Goal: Task Accomplishment & Management: Complete application form

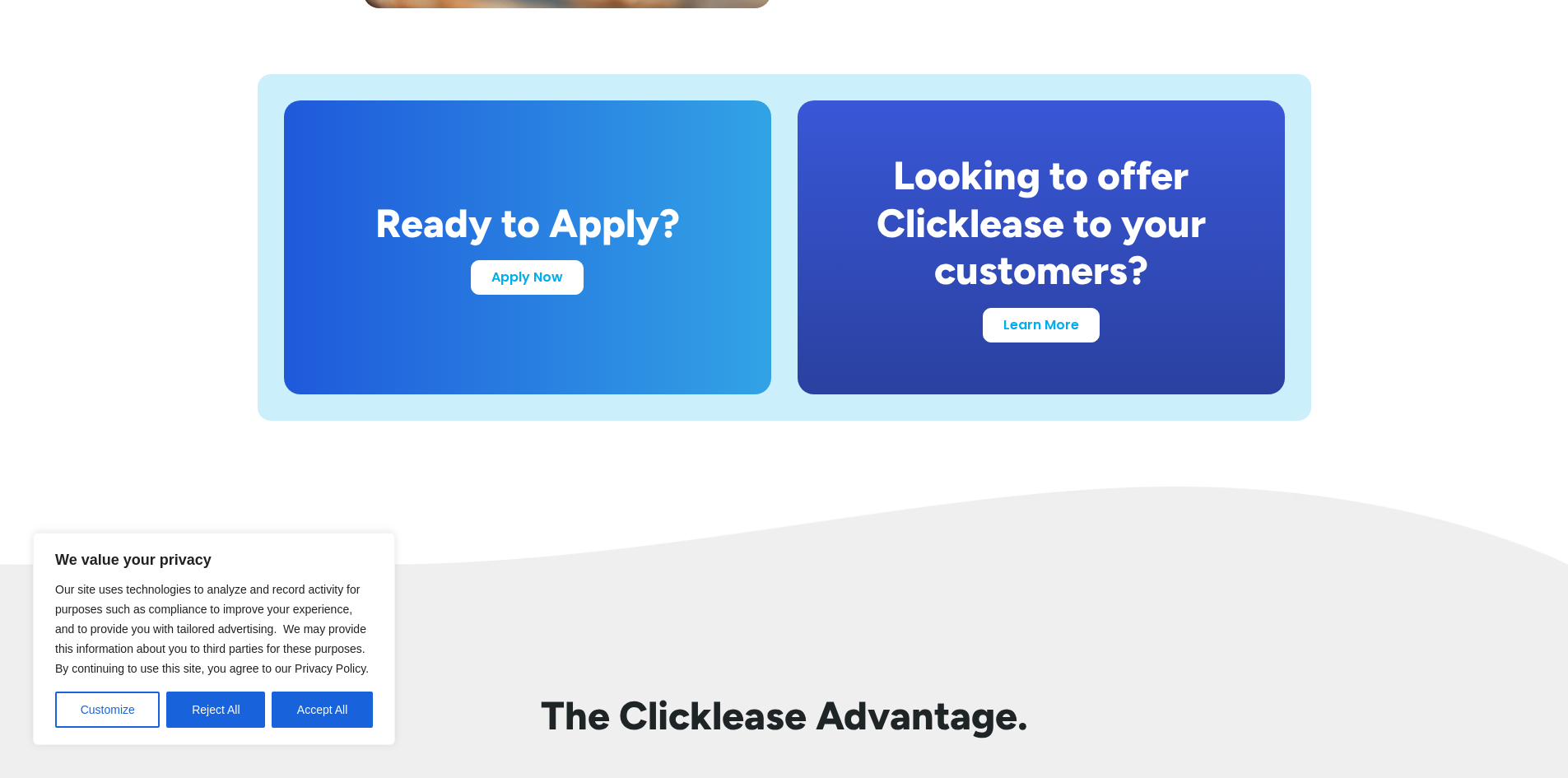
scroll to position [3209, 0]
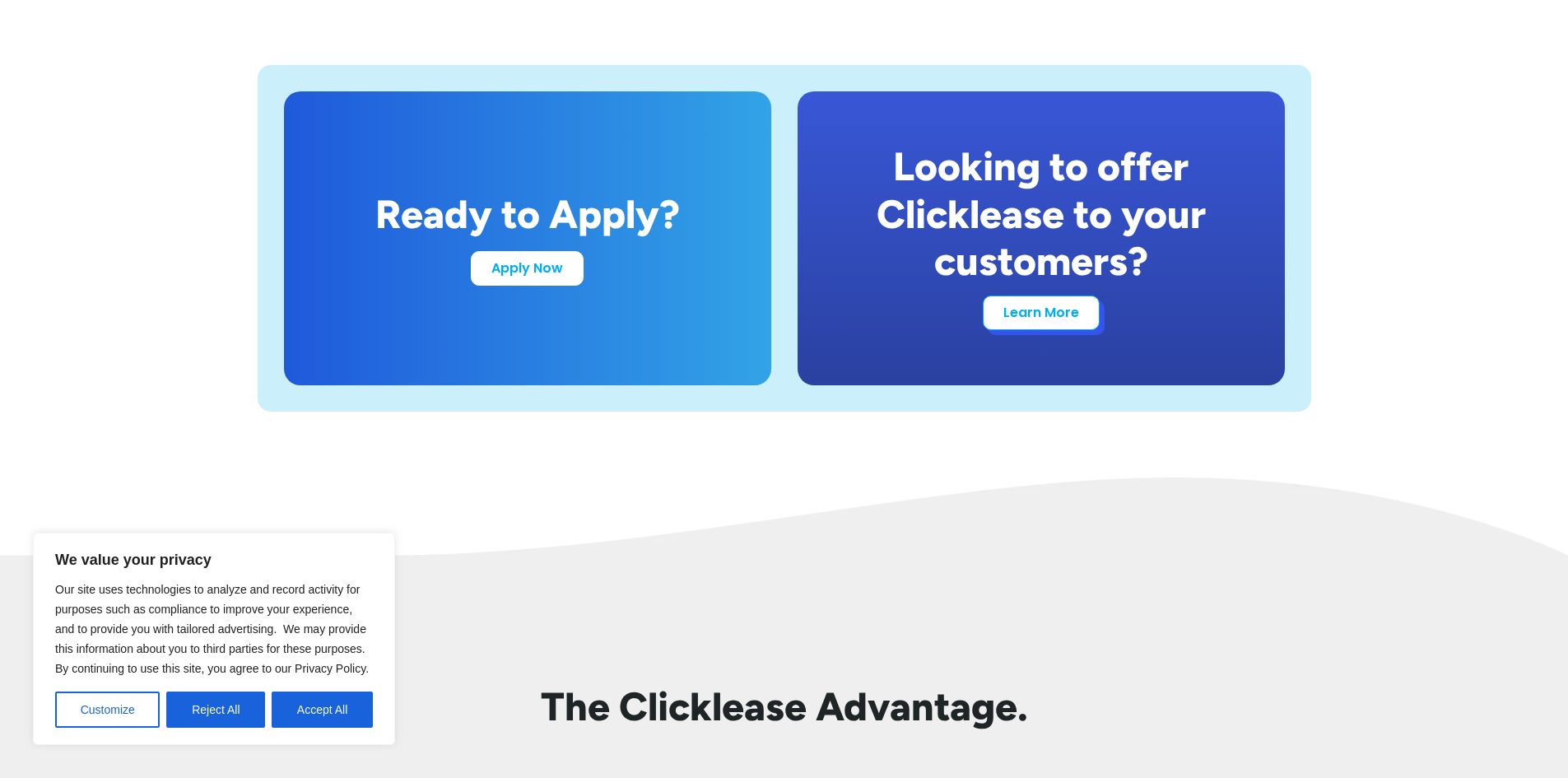
click at [1052, 326] on link "Learn More" at bounding box center [1041, 313] width 117 height 35
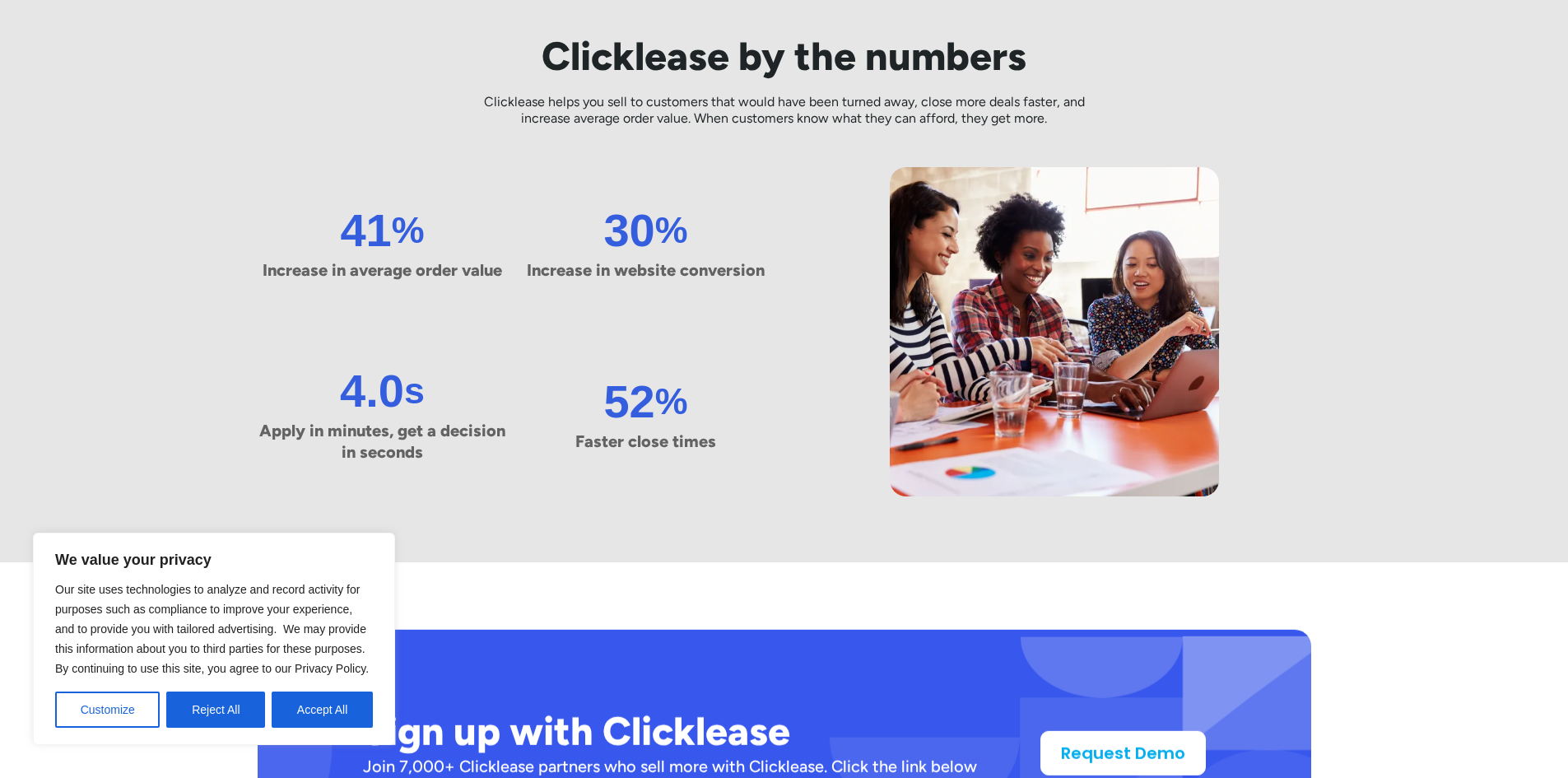
scroll to position [905, 0]
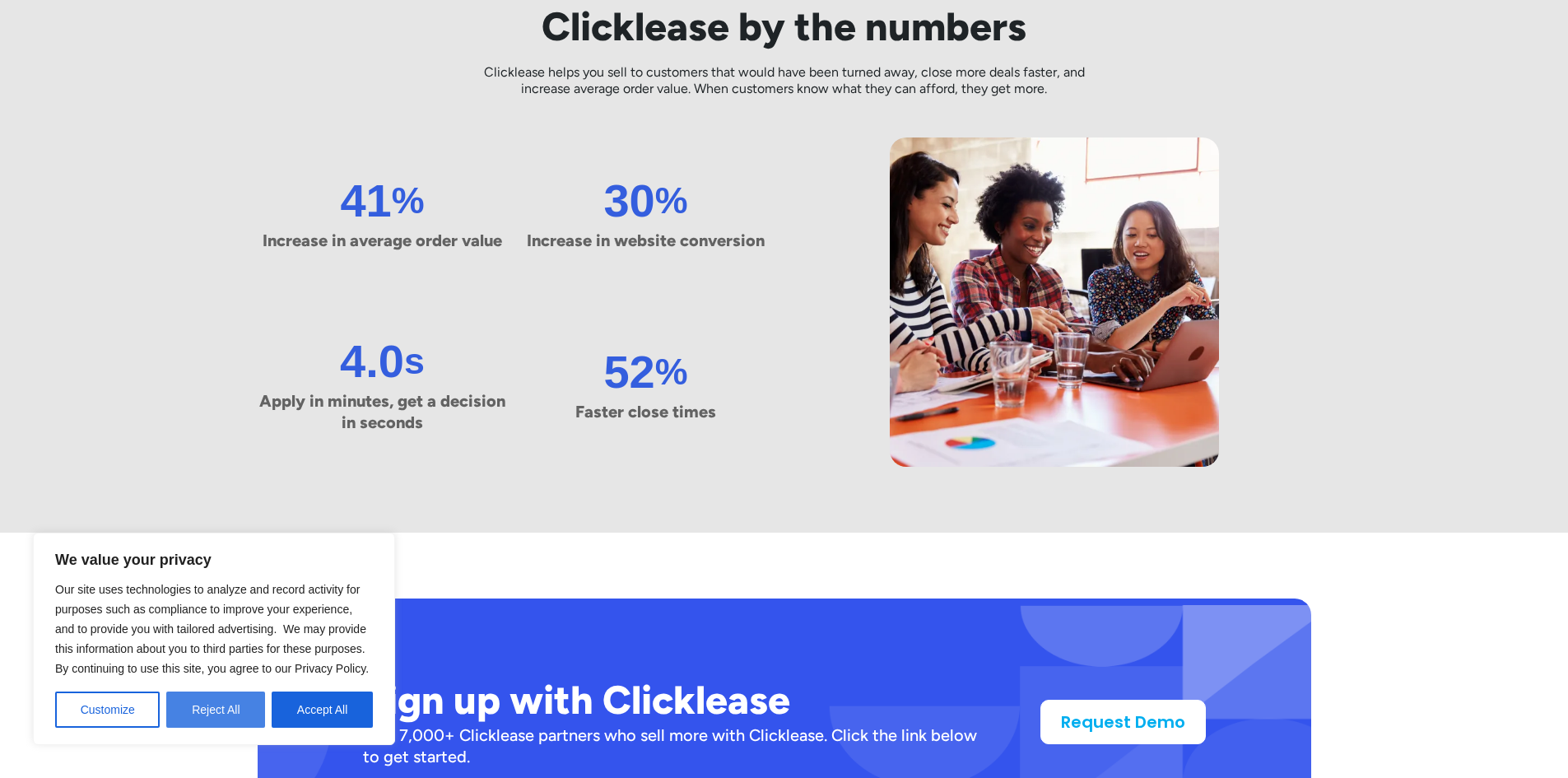
click at [236, 712] on button "Reject All" at bounding box center [215, 709] width 99 height 36
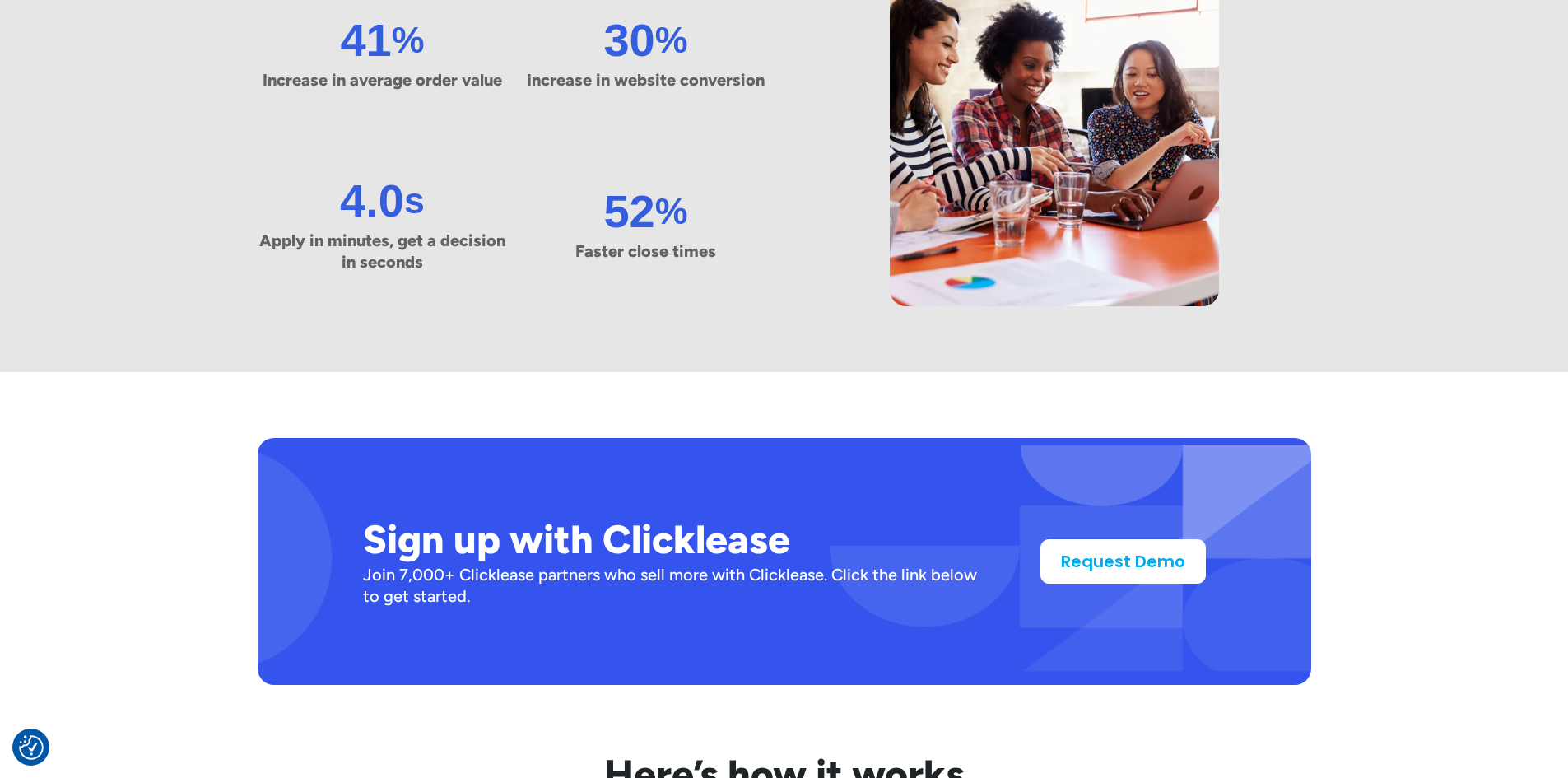
scroll to position [1070, 0]
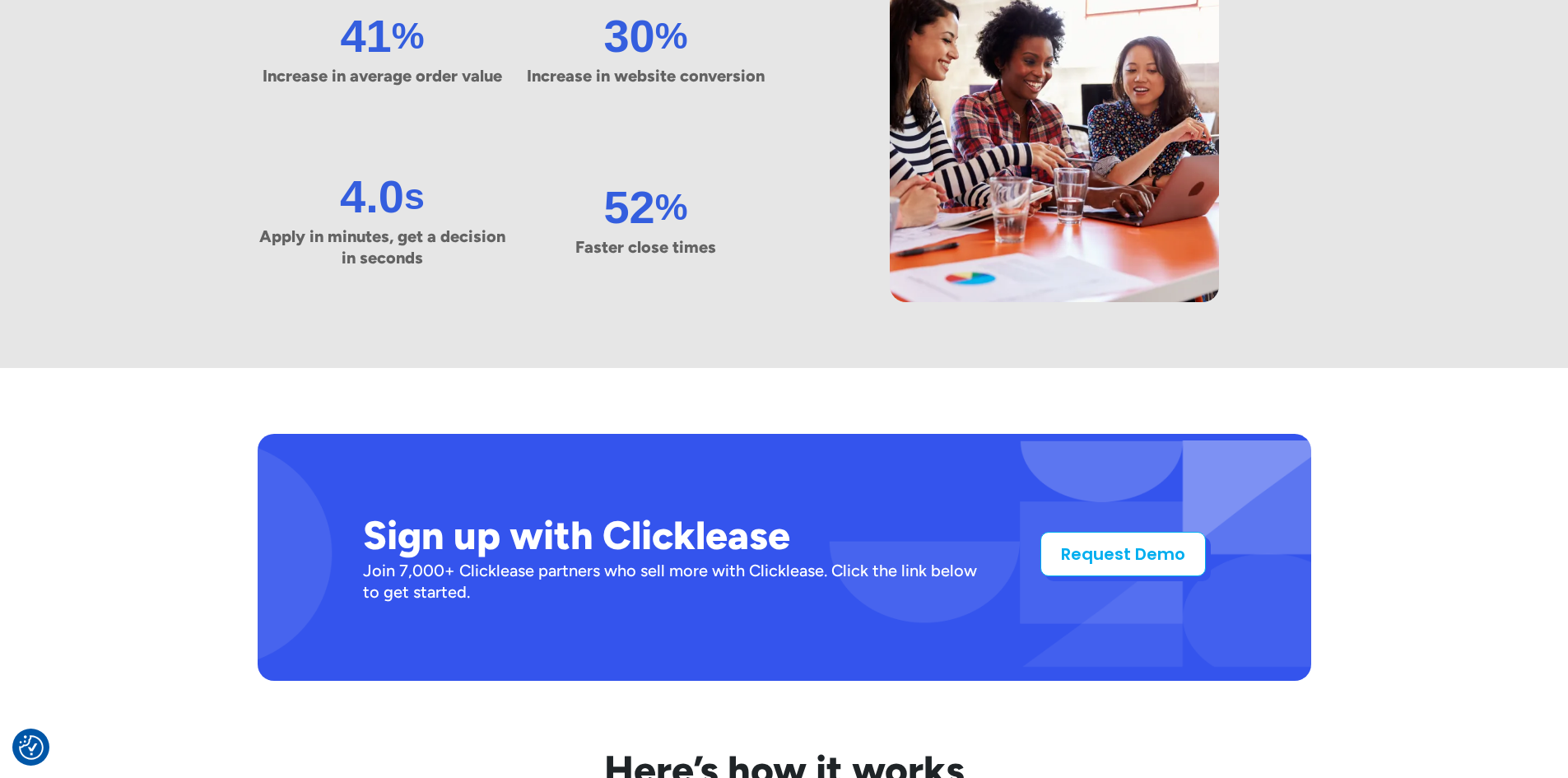
click at [1097, 561] on link "Request Demo" at bounding box center [1123, 553] width 166 height 44
